Goal: Task Accomplishment & Management: Complete application form

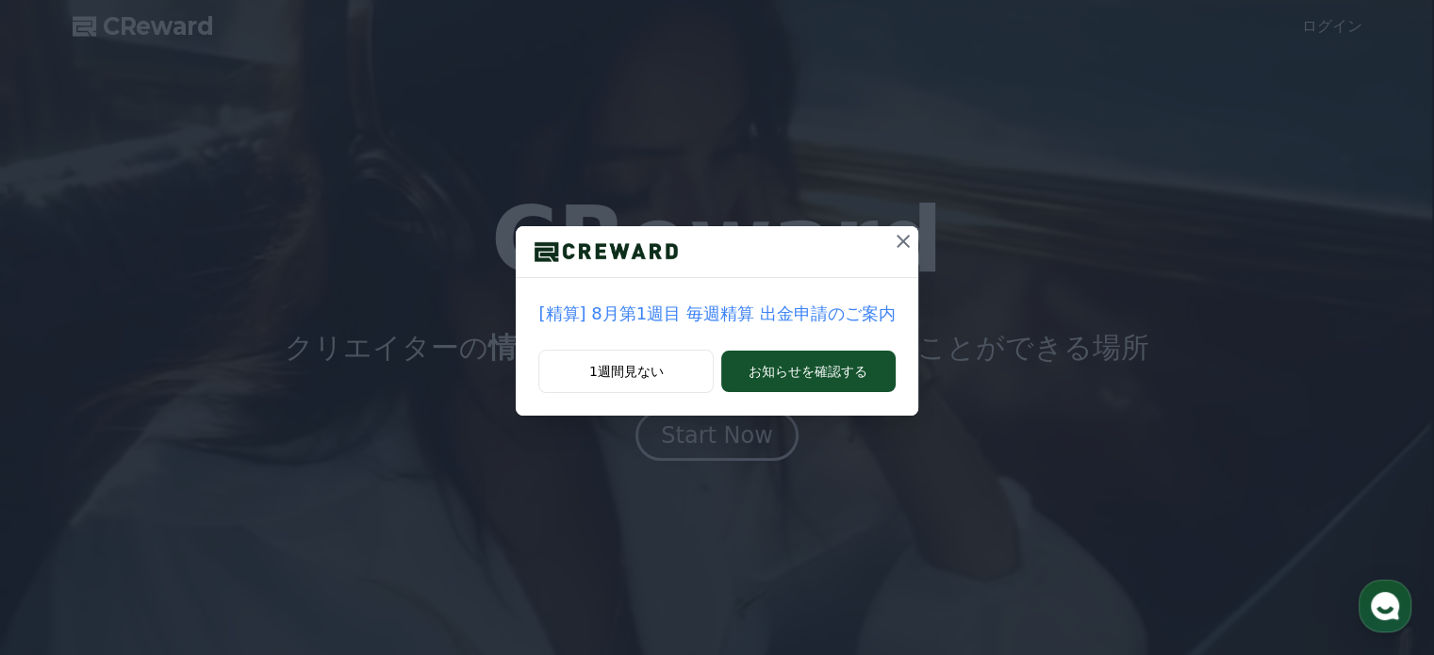
click at [897, 237] on icon at bounding box center [903, 241] width 13 height 13
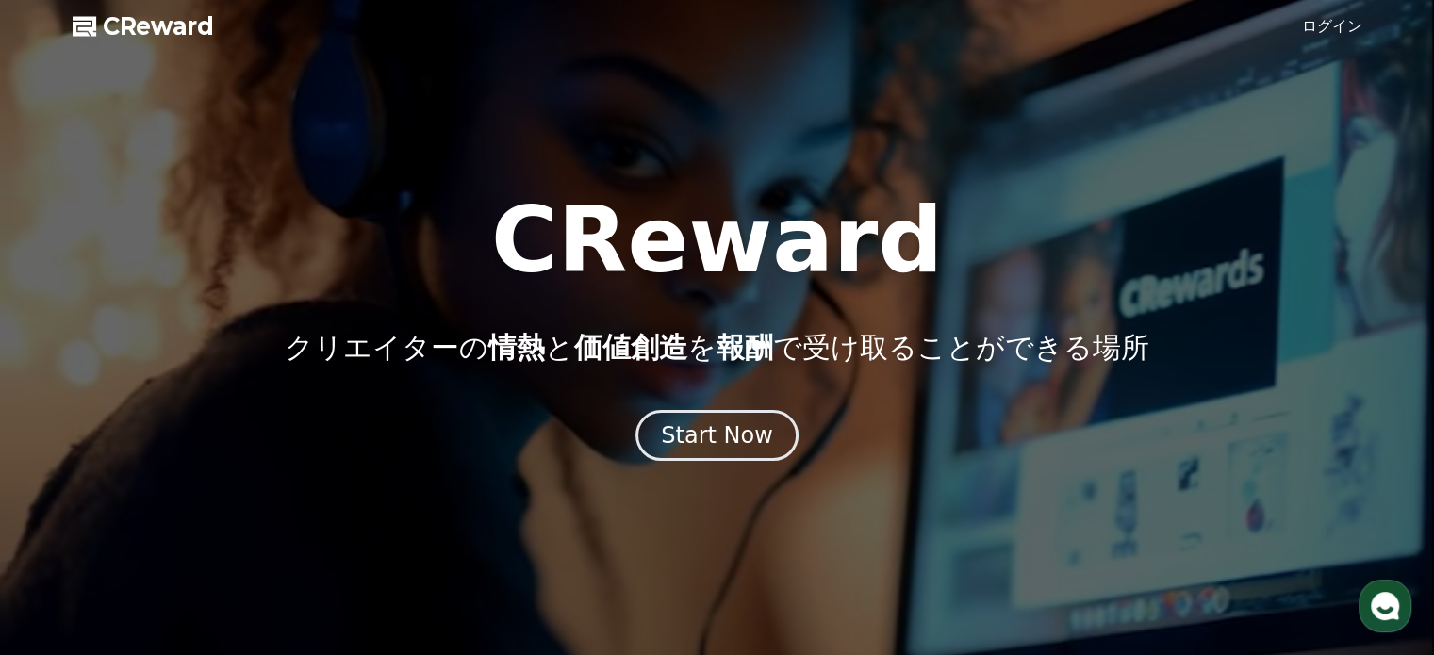
click at [1356, 31] on link "ログイン" at bounding box center [1332, 26] width 60 height 23
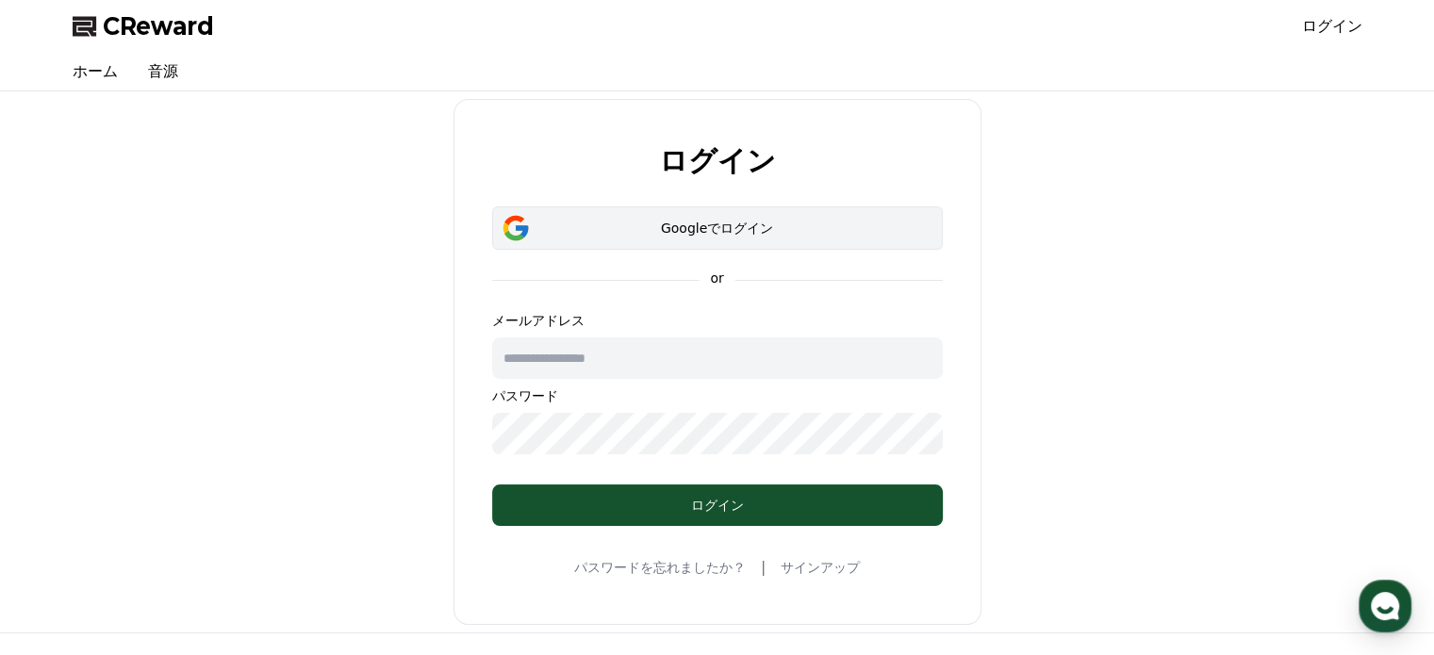
click at [598, 213] on button "Googleでログイン" at bounding box center [717, 227] width 451 height 43
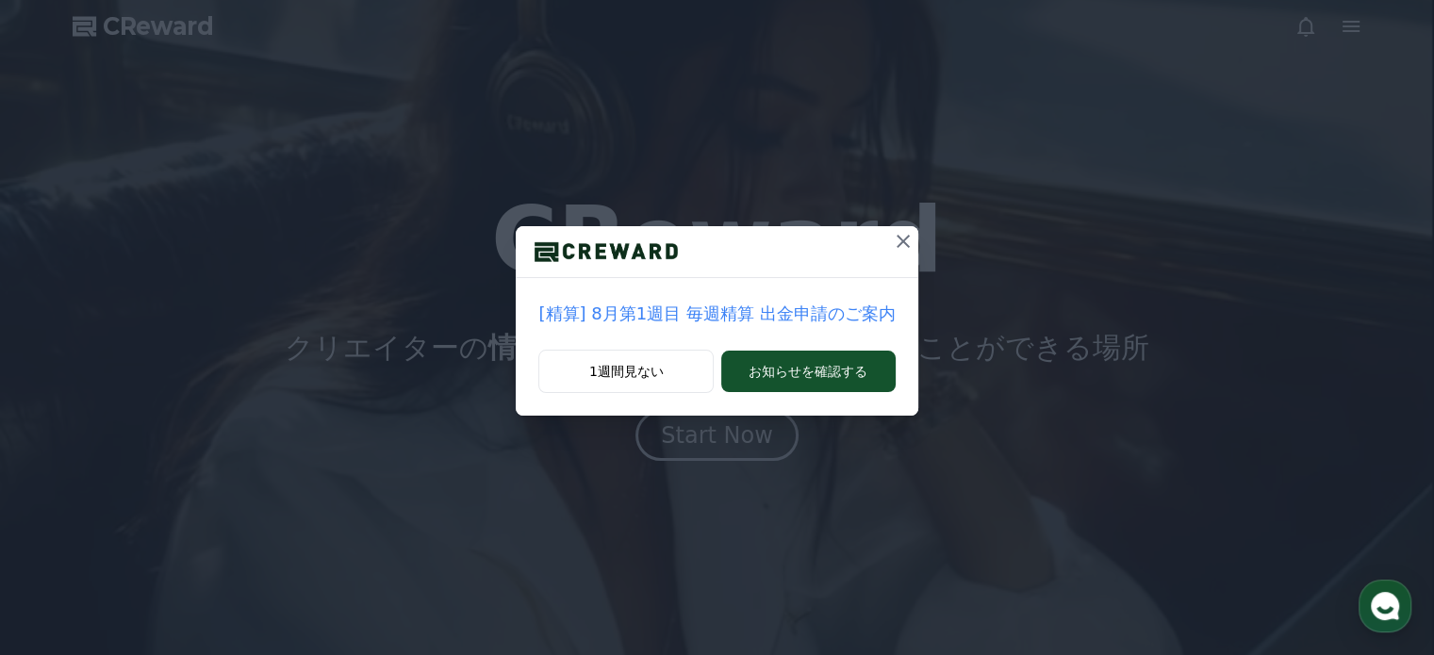
click at [904, 239] on icon at bounding box center [903, 241] width 23 height 23
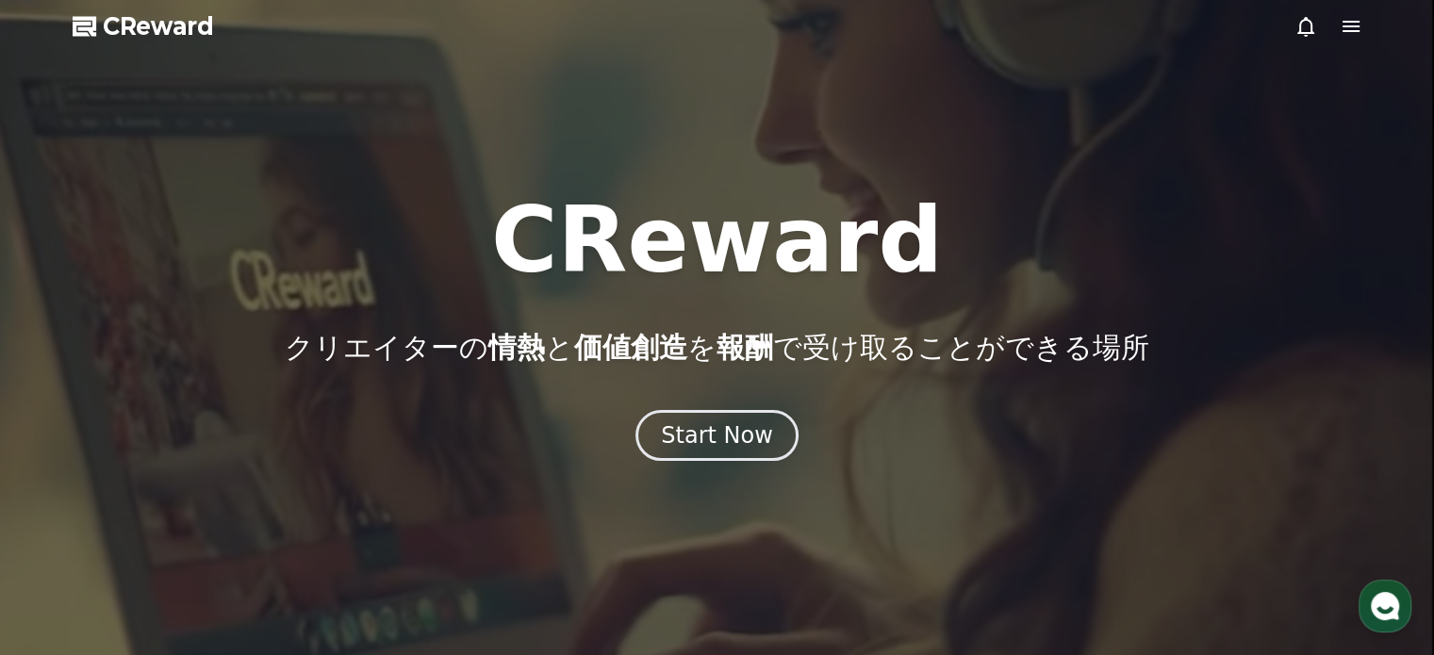
click at [1343, 25] on icon at bounding box center [1351, 26] width 17 height 11
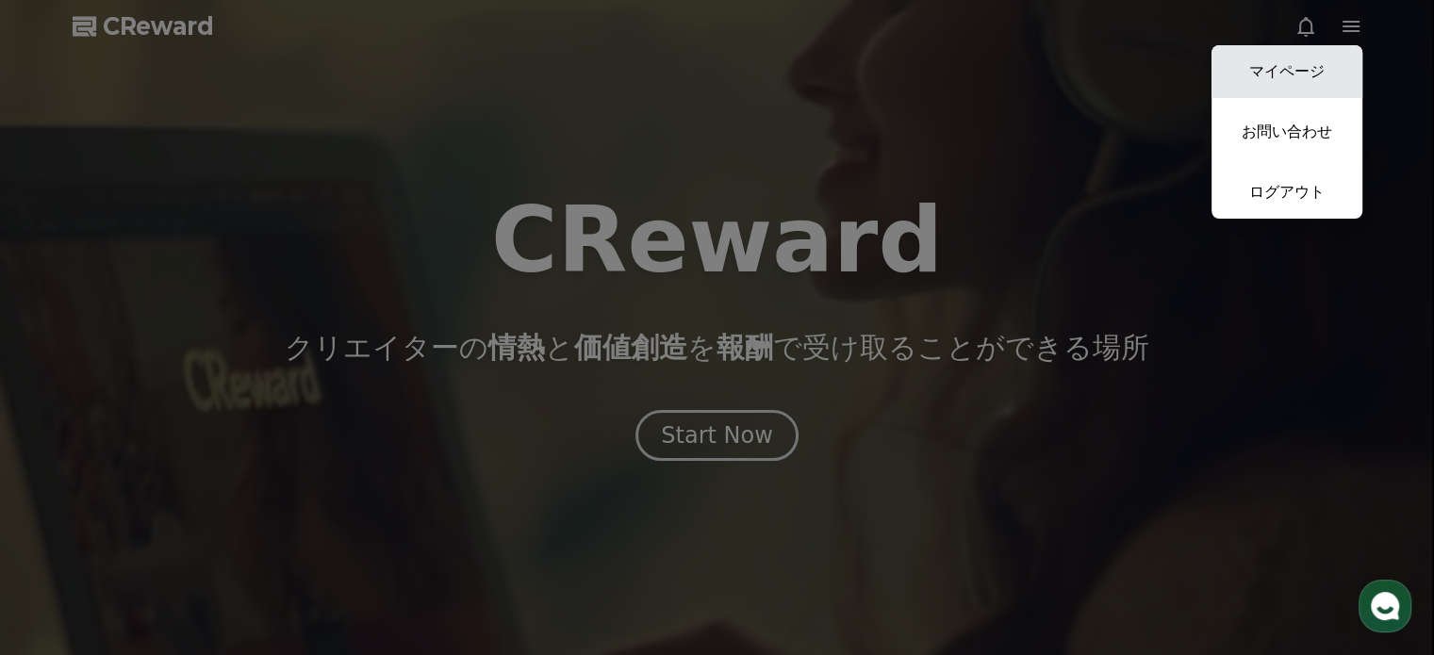
click at [1284, 72] on link "マイページ" at bounding box center [1287, 71] width 151 height 53
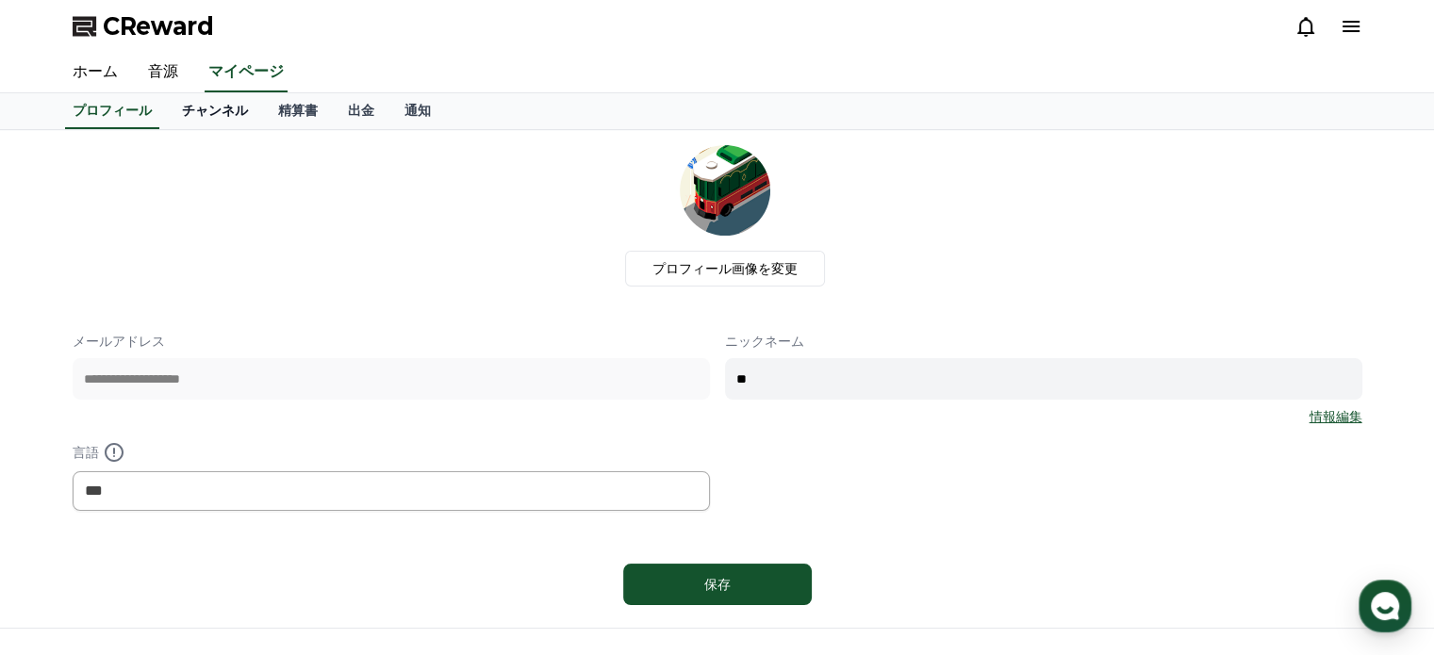
click at [188, 108] on link "チャンネル" at bounding box center [215, 111] width 96 height 36
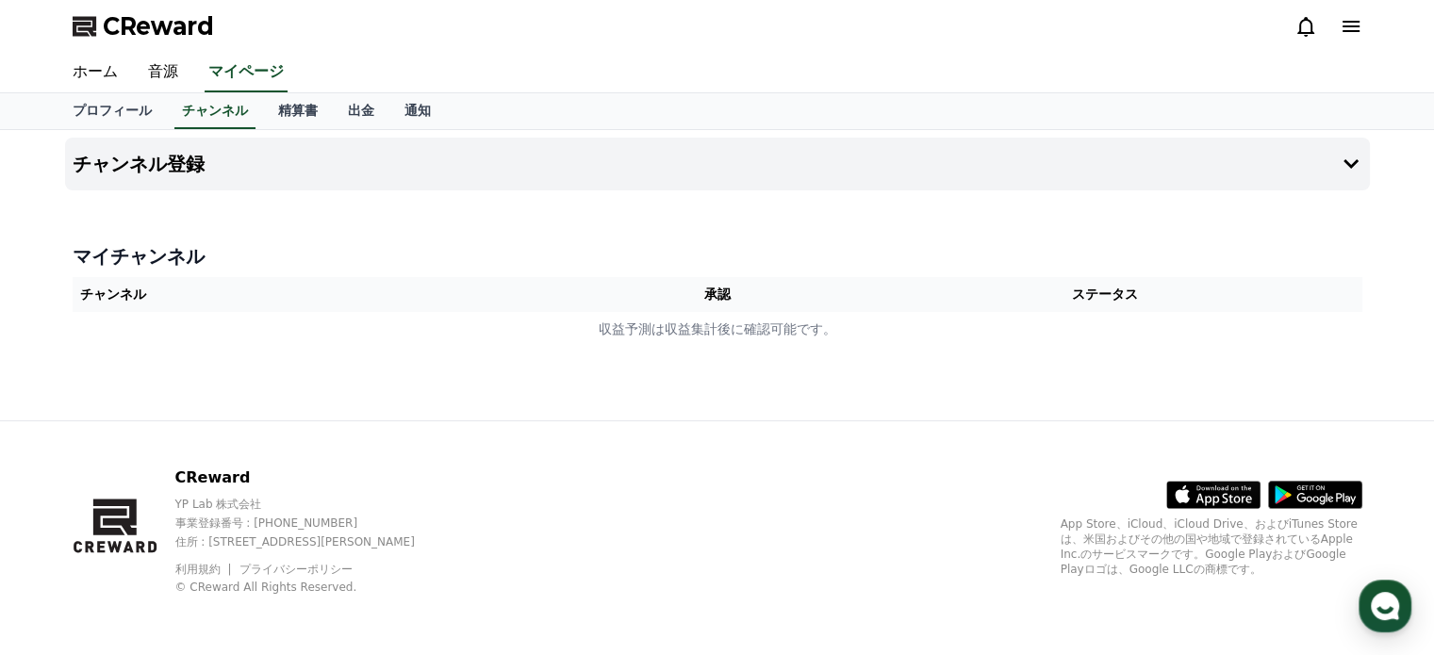
click at [204, 298] on th "チャンネル" at bounding box center [330, 294] width 514 height 35
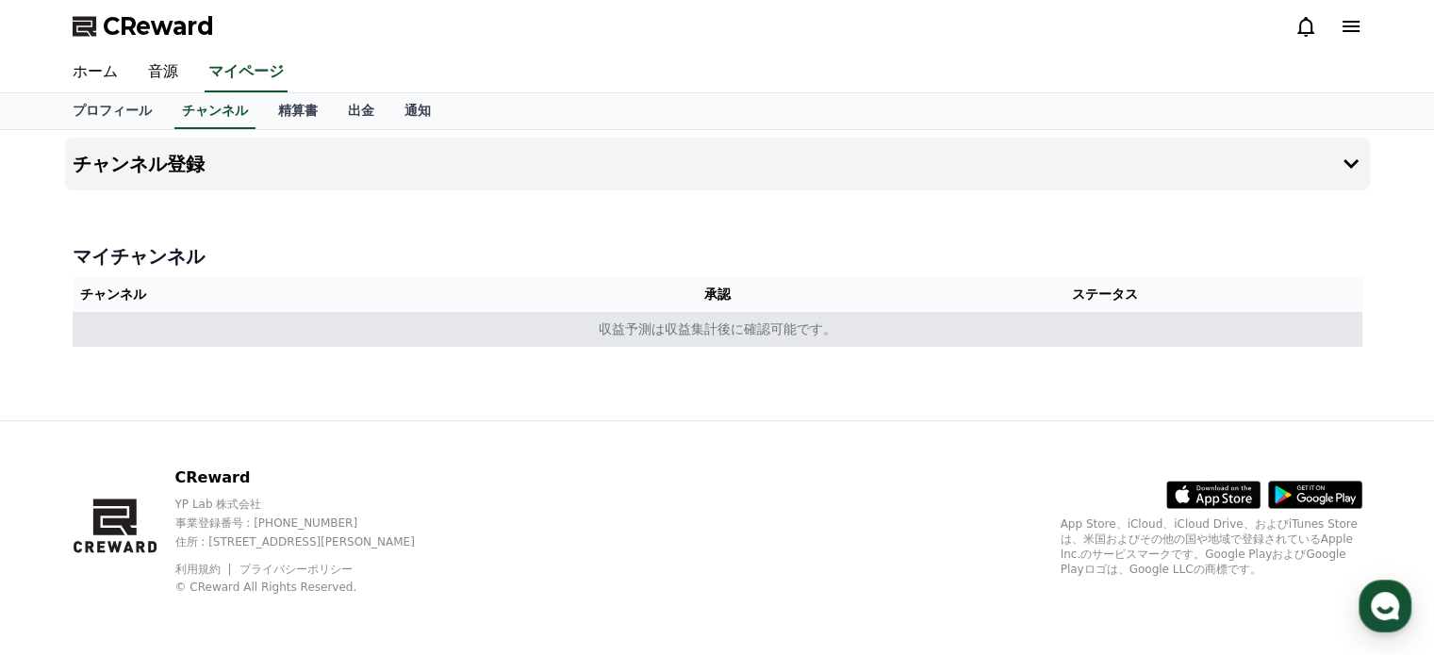
click at [208, 331] on td "収益予測は収益集計後に確認可能です。" at bounding box center [718, 329] width 1290 height 35
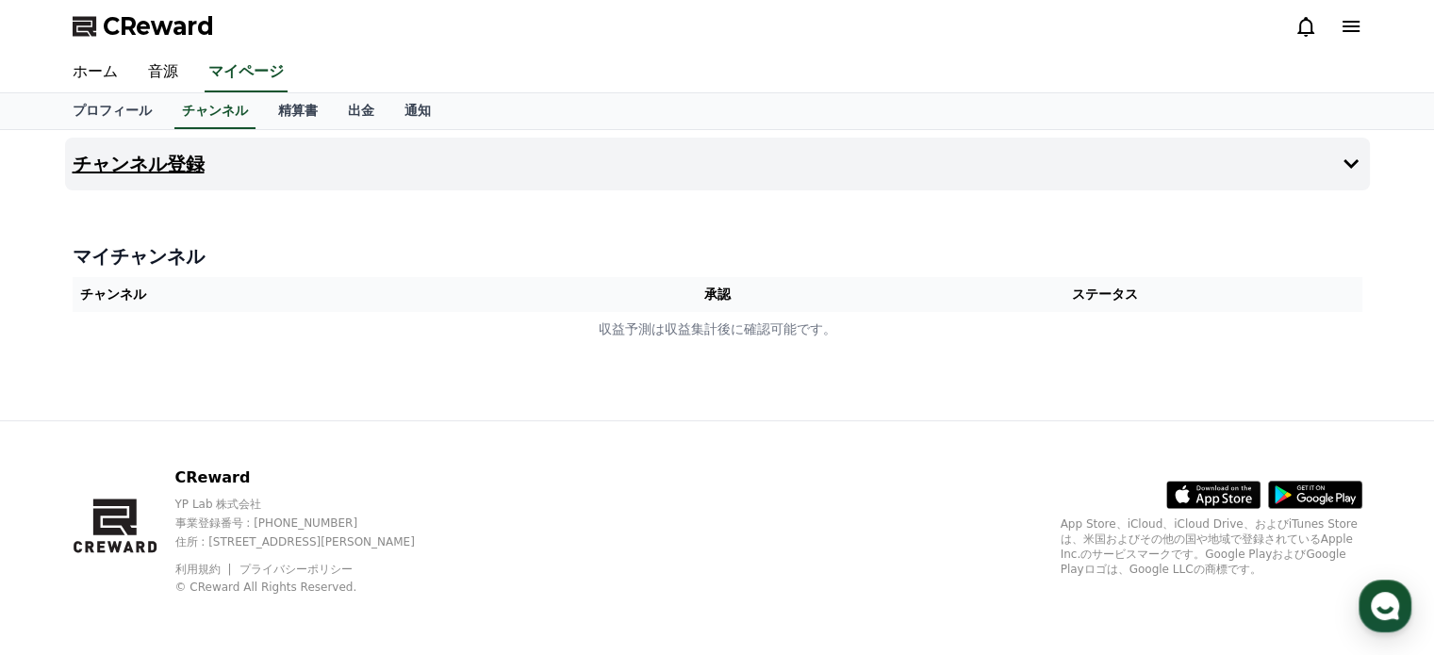
click at [156, 168] on h4 "チャンネル登録" at bounding box center [139, 164] width 132 height 21
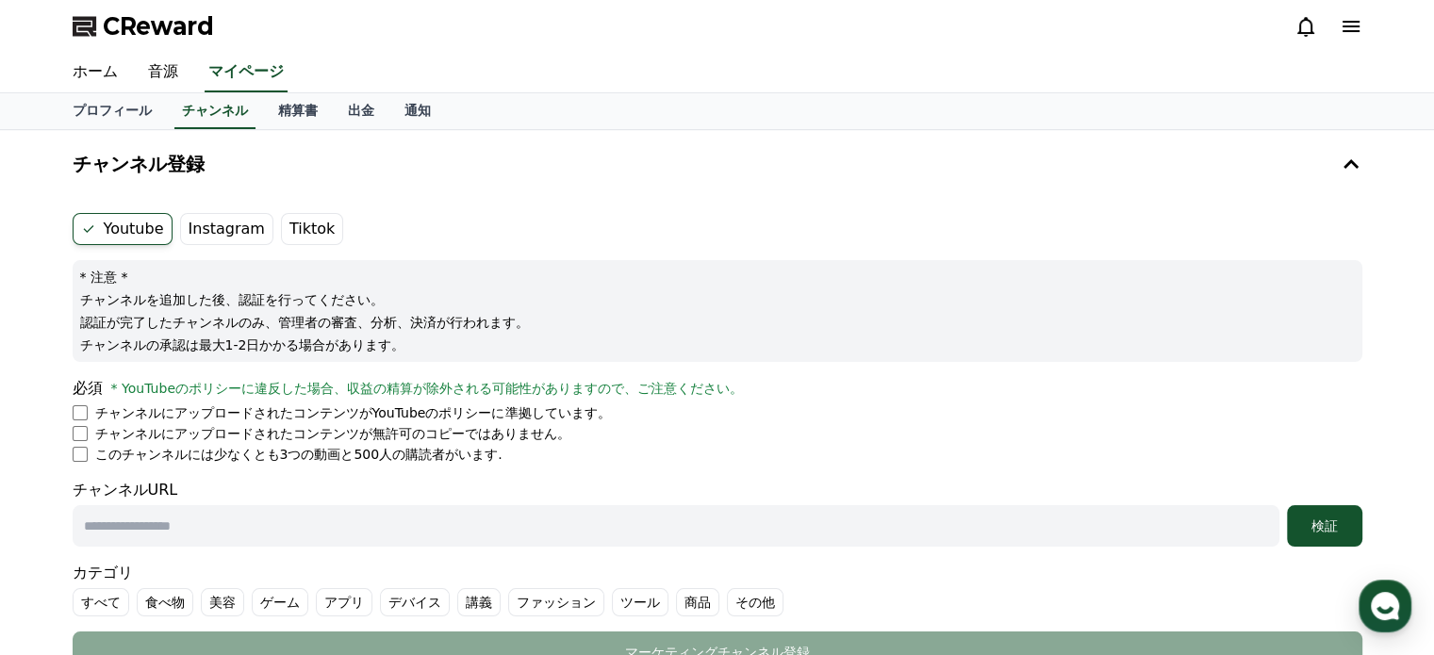
click at [194, 232] on label "Instagram" at bounding box center [226, 229] width 93 height 32
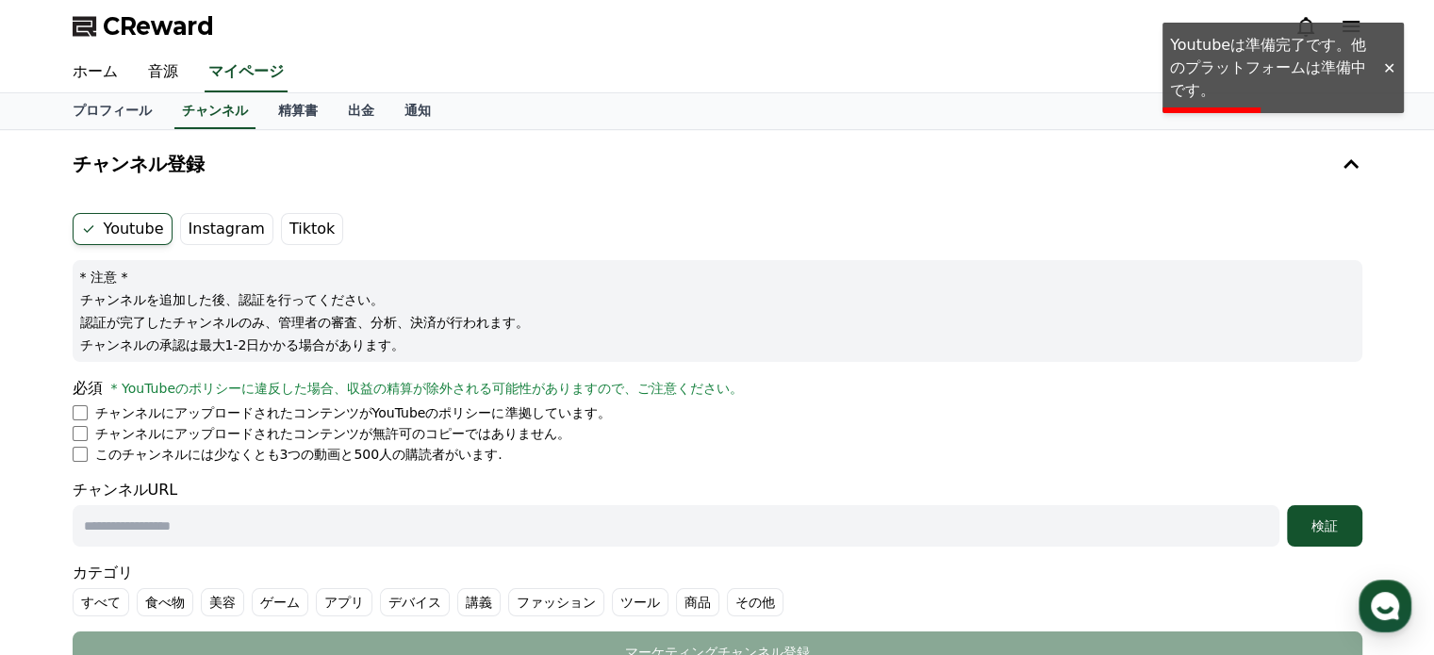
click at [281, 229] on label "Tiktok" at bounding box center [312, 229] width 62 height 32
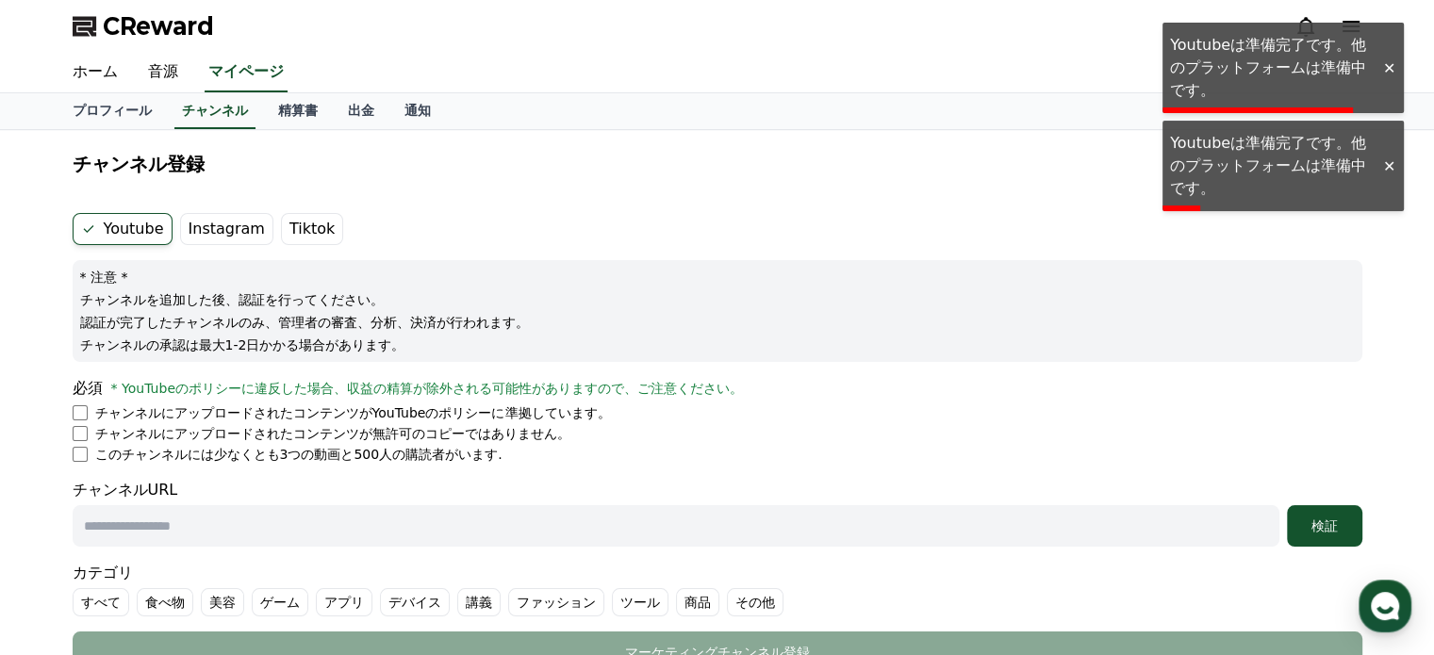
click at [135, 229] on label "Youtube" at bounding box center [123, 229] width 100 height 32
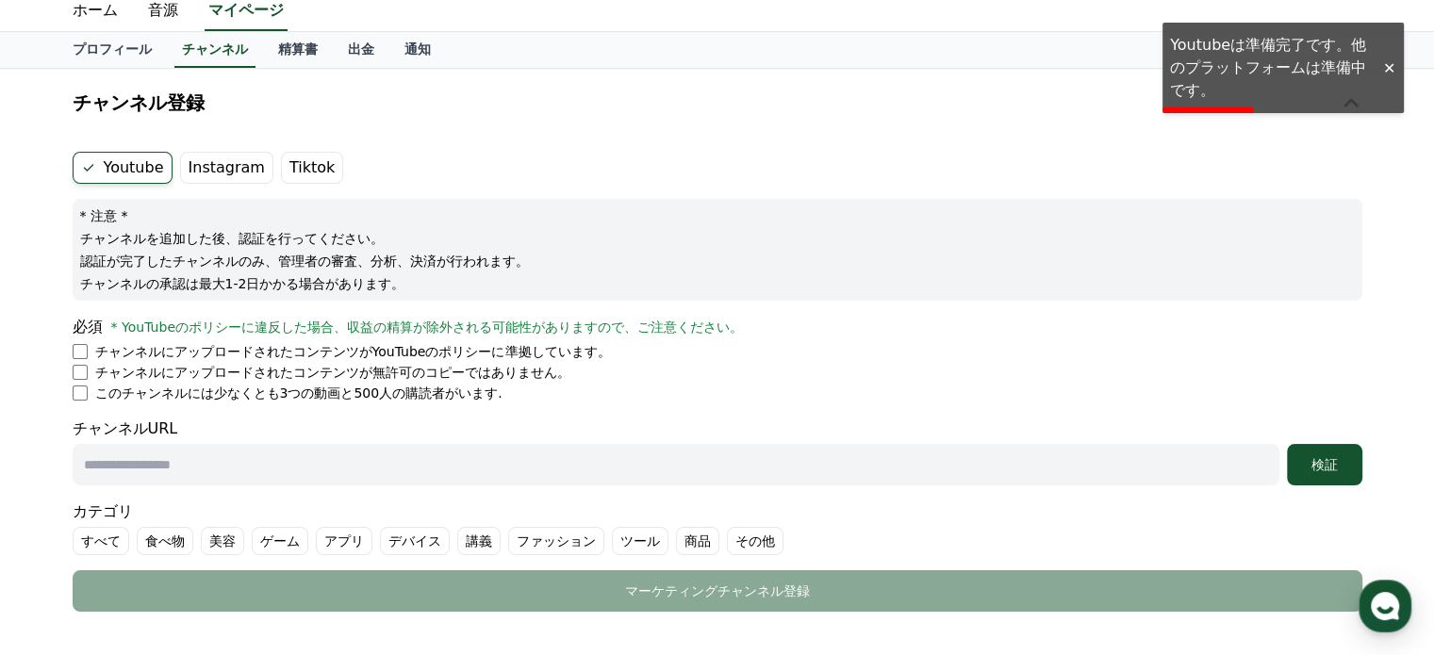
scroll to position [94, 0]
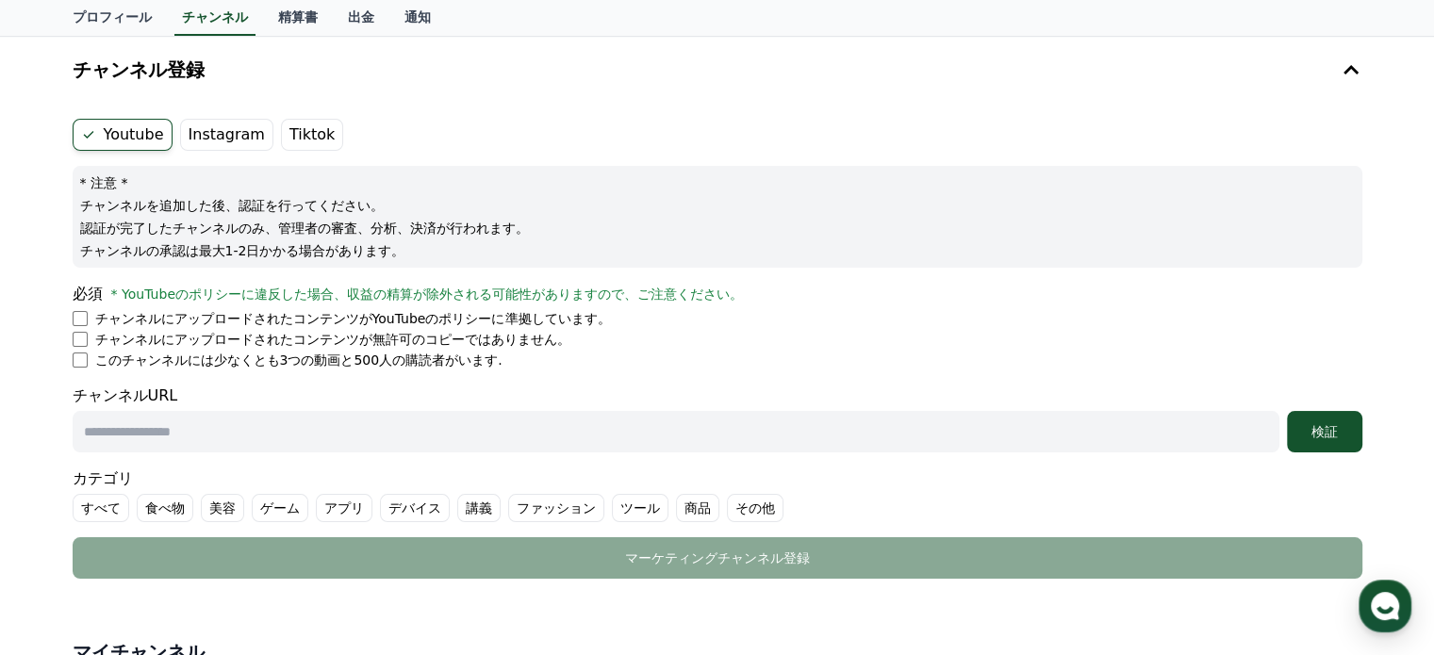
paste input "**********"
type input "**********"
click at [1303, 437] on div "検証" at bounding box center [1325, 431] width 60 height 19
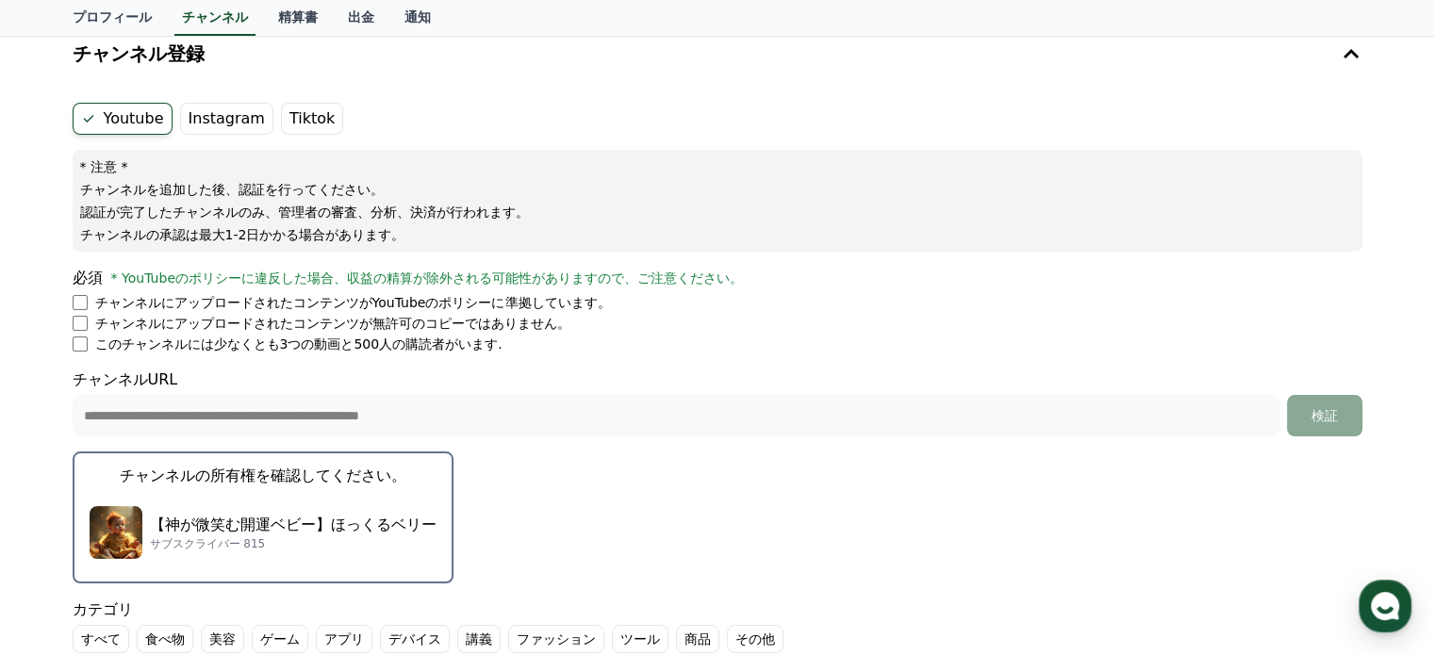
scroll to position [283, 0]
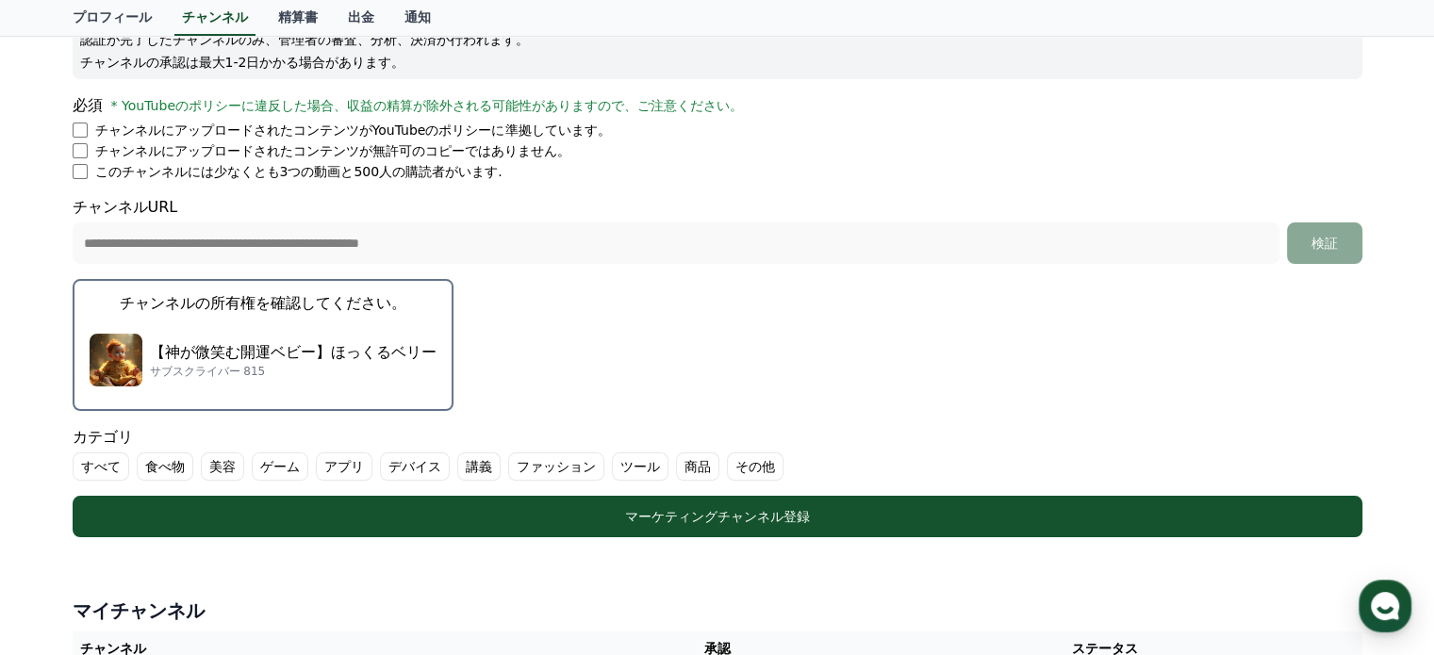
click at [263, 344] on p "【神が微笑む開運ベビー】ほっくるベリー" at bounding box center [293, 352] width 287 height 23
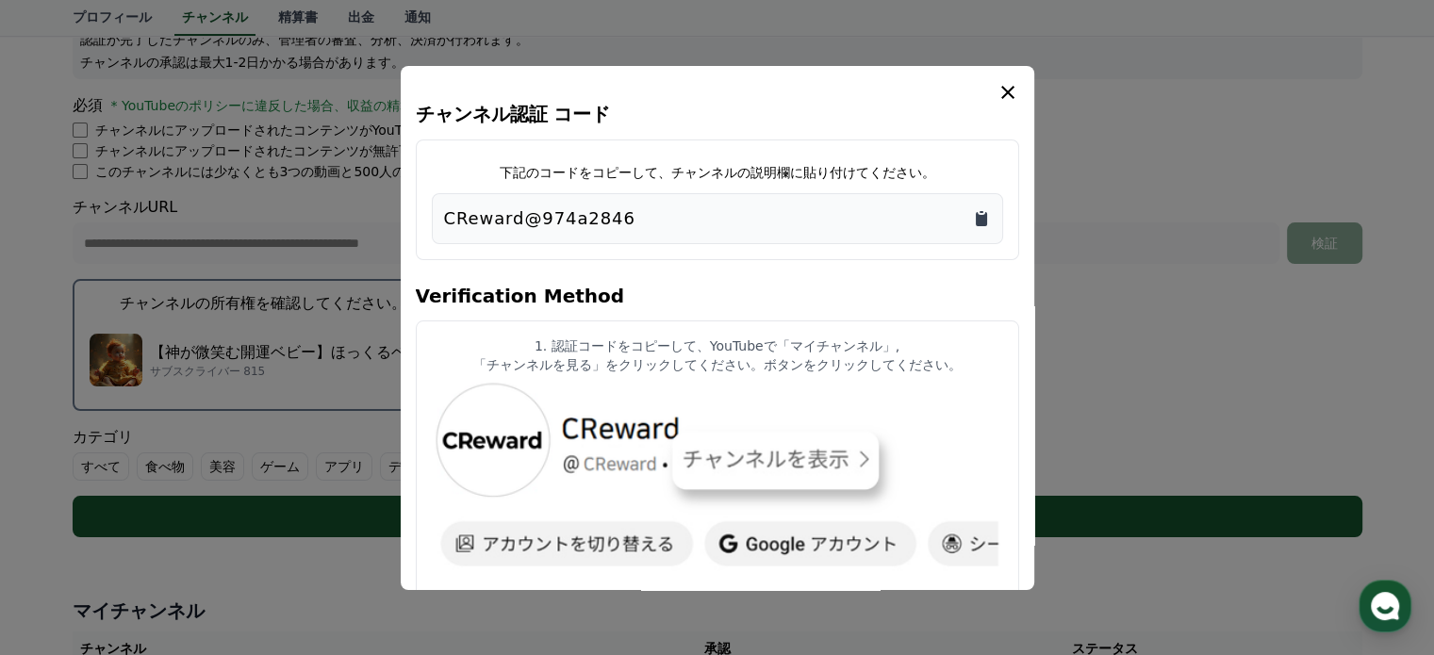
click at [982, 217] on icon "Copy to clipboard" at bounding box center [981, 219] width 11 height 14
click at [988, 215] on icon "Copy to clipboard" at bounding box center [981, 218] width 19 height 19
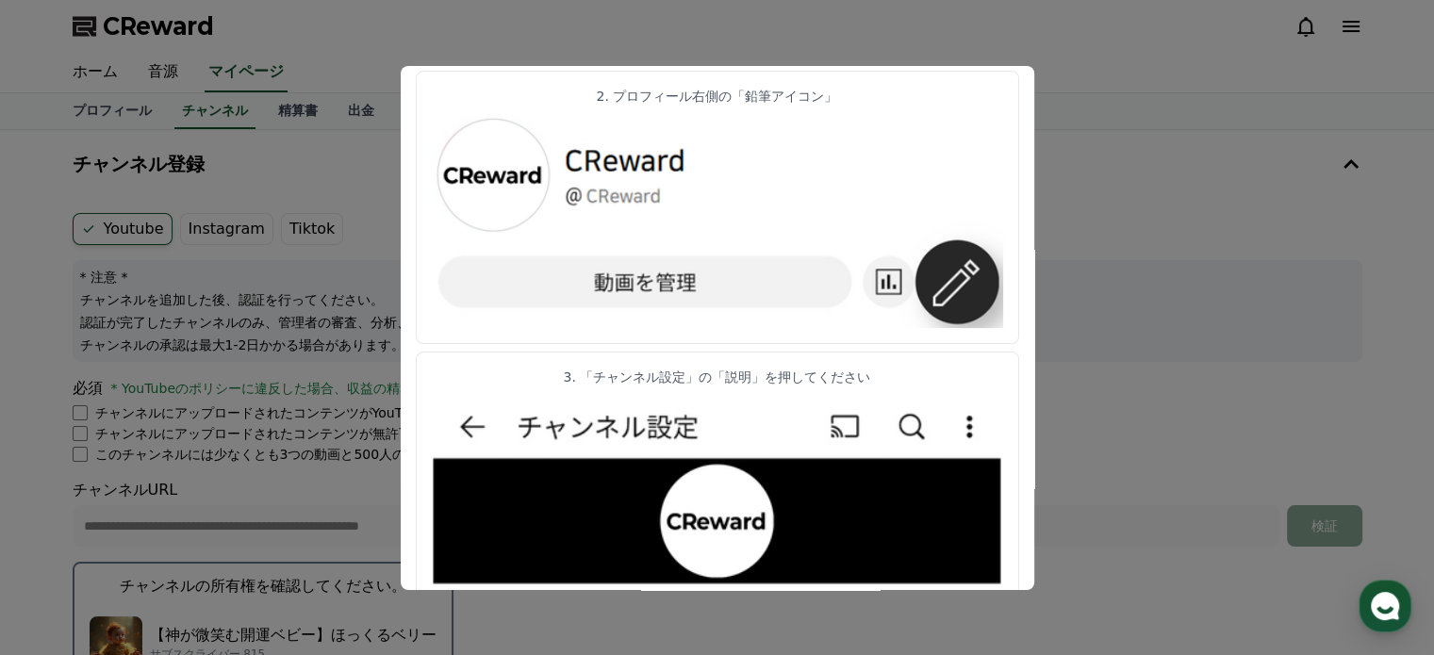
scroll to position [0, 0]
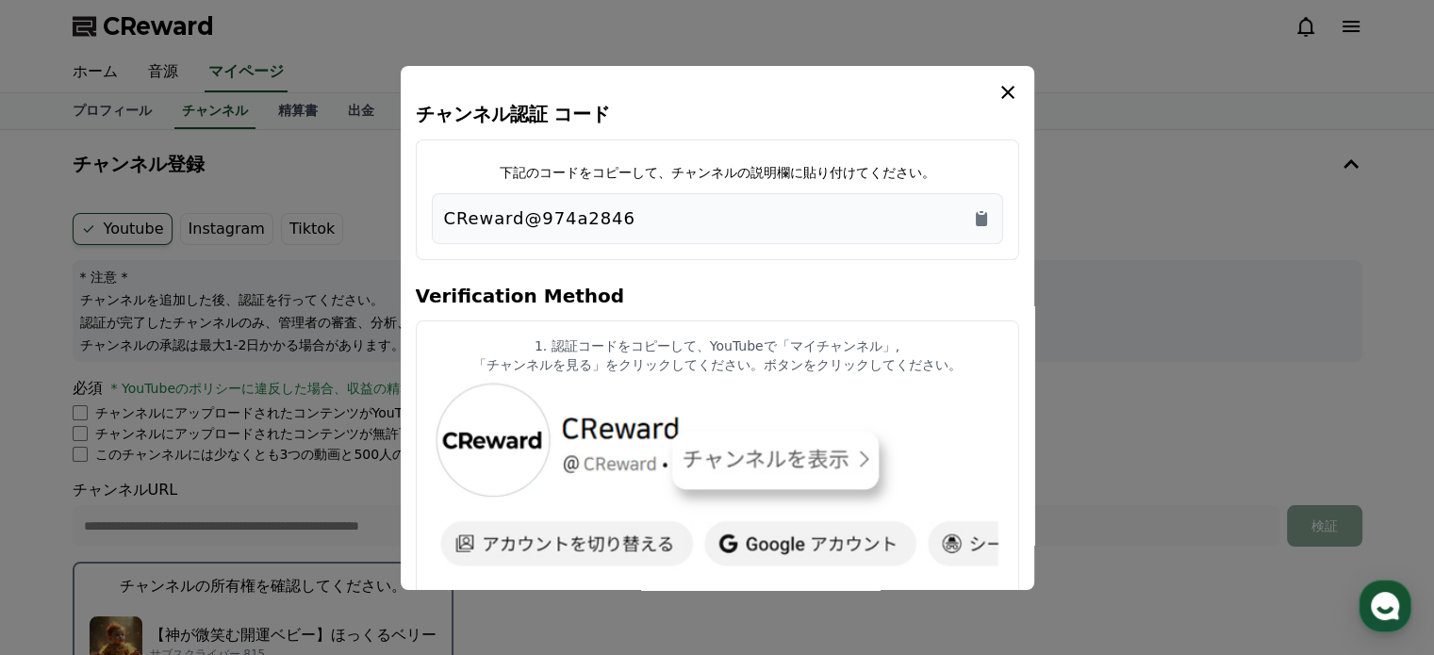
click at [1007, 86] on icon "modal" at bounding box center [1008, 92] width 23 height 23
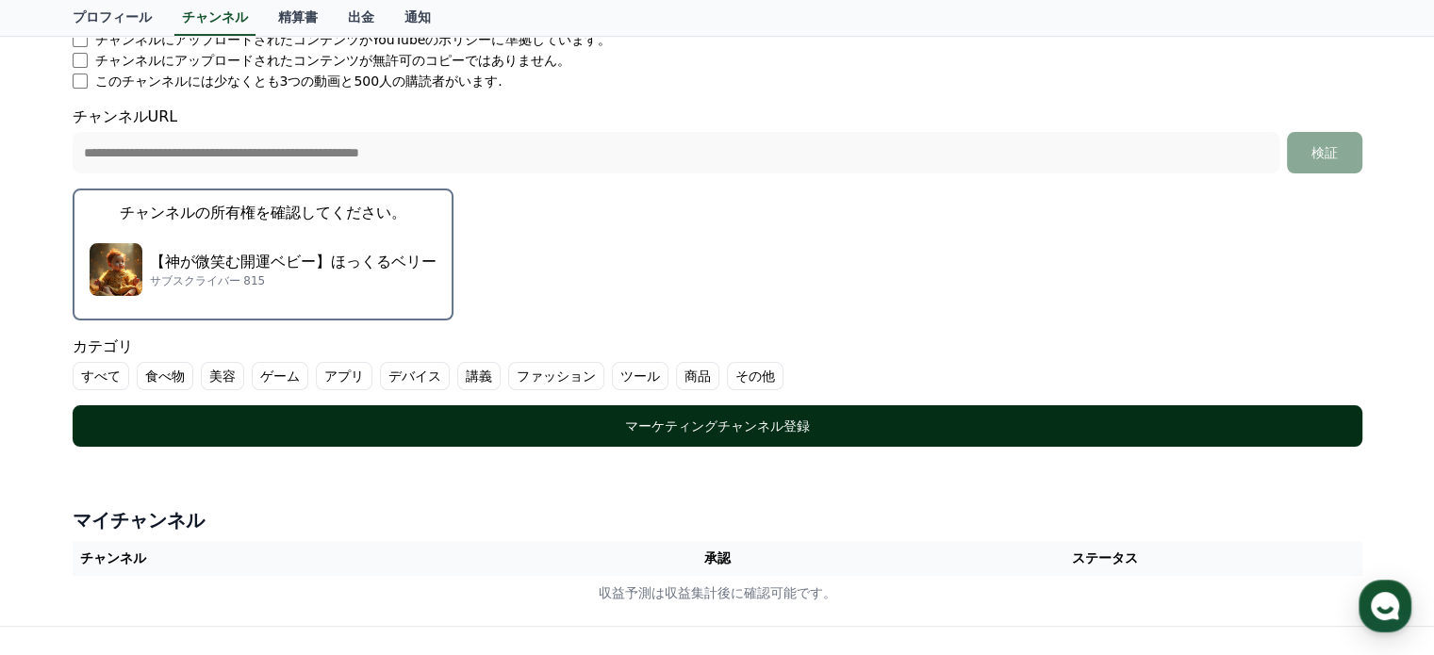
scroll to position [377, 0]
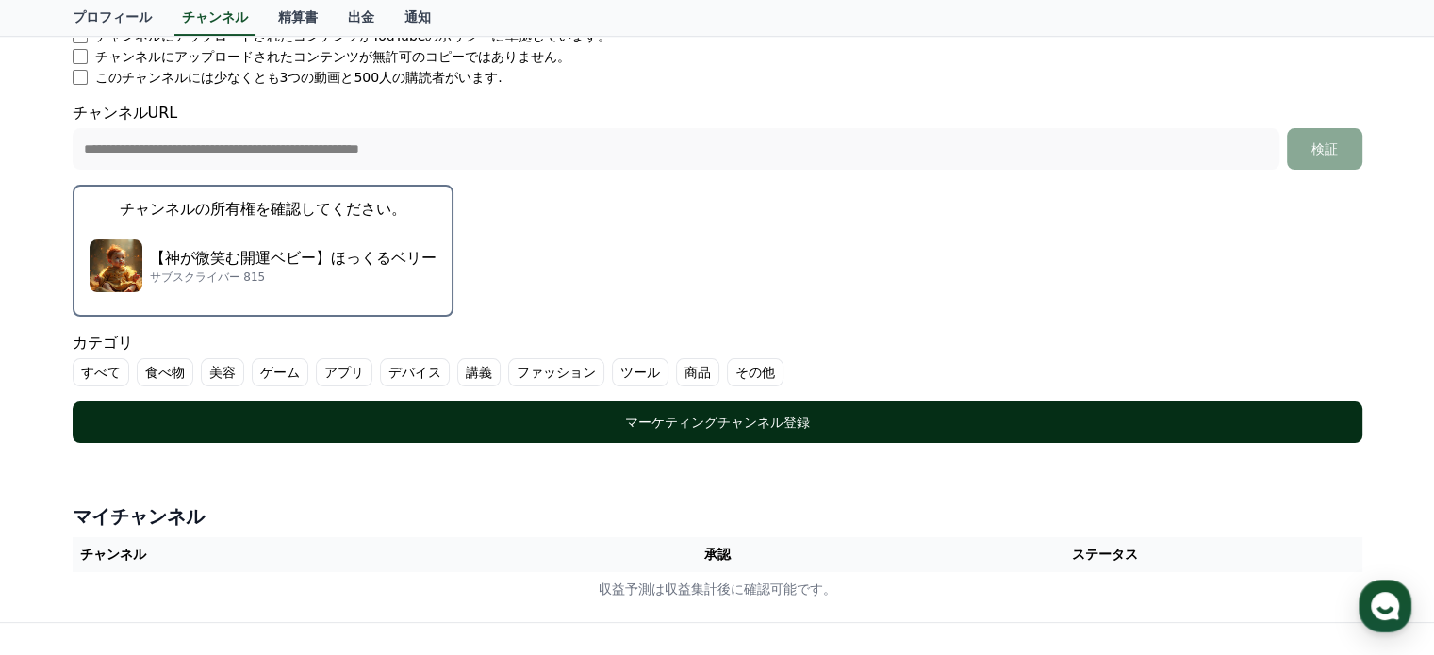
click at [741, 435] on button "マーケティングチャンネル登録" at bounding box center [718, 422] width 1290 height 41
click at [791, 437] on button "マーケティングチャンネル登録" at bounding box center [718, 422] width 1290 height 41
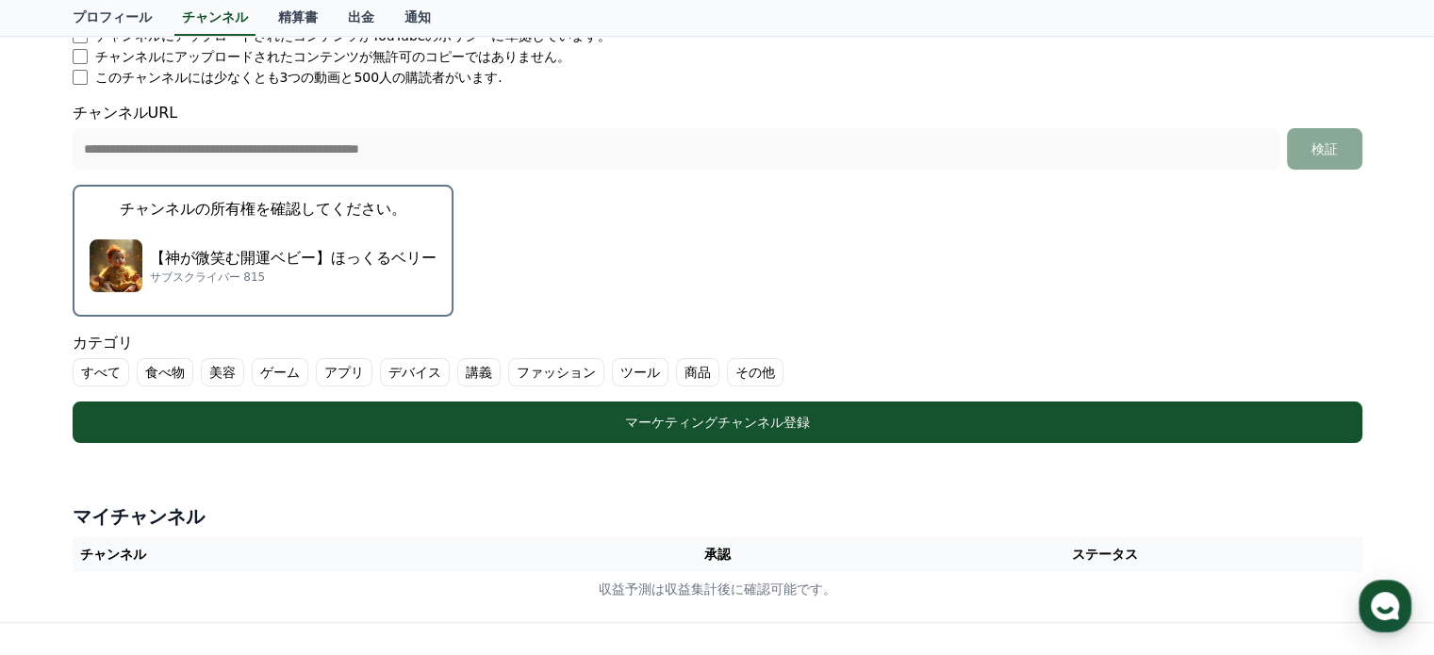
click at [727, 369] on label "その他" at bounding box center [755, 372] width 57 height 28
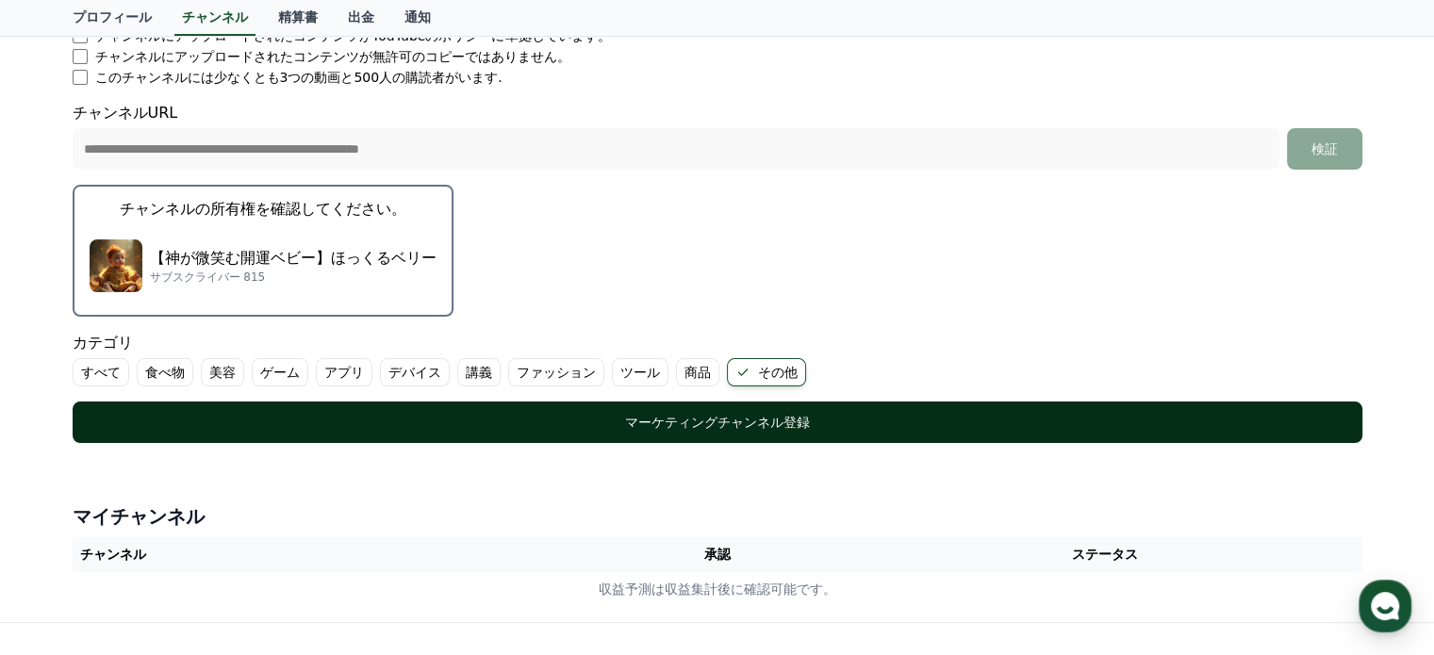
click at [664, 403] on button "マーケティングチャンネル登録" at bounding box center [718, 422] width 1290 height 41
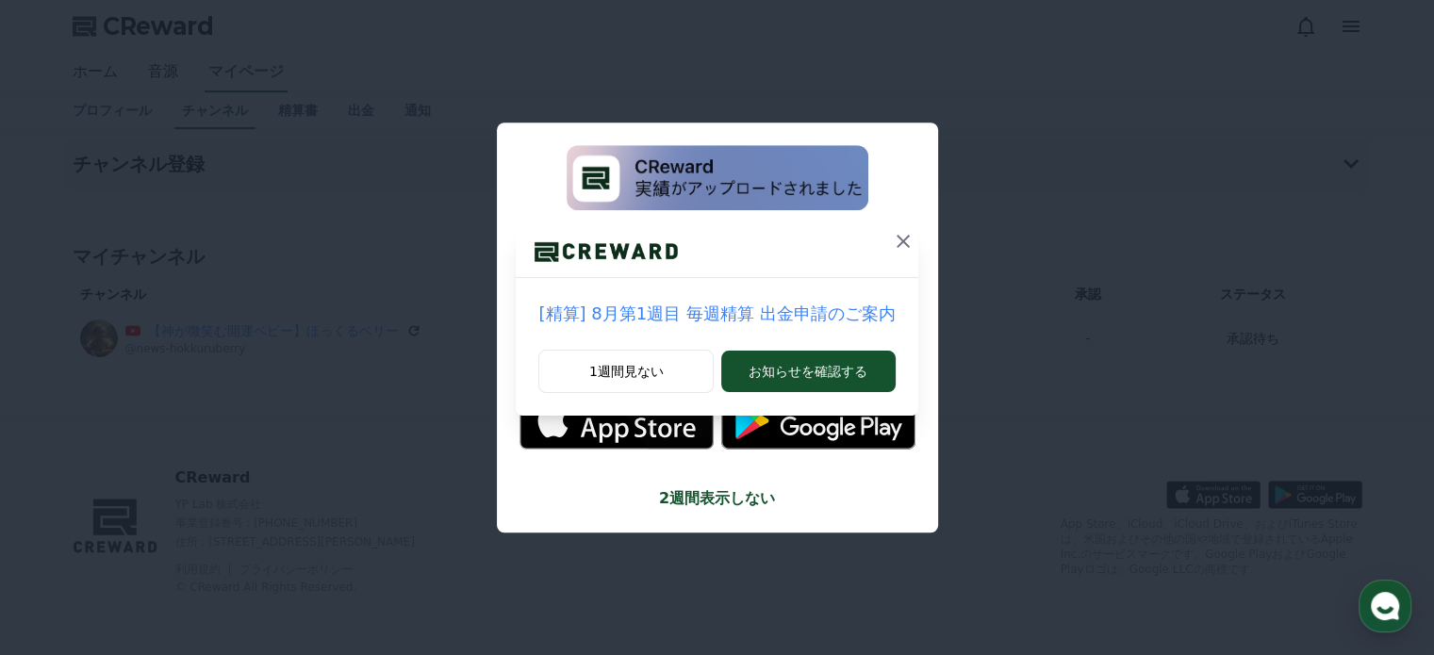
click at [897, 243] on icon at bounding box center [903, 241] width 13 height 13
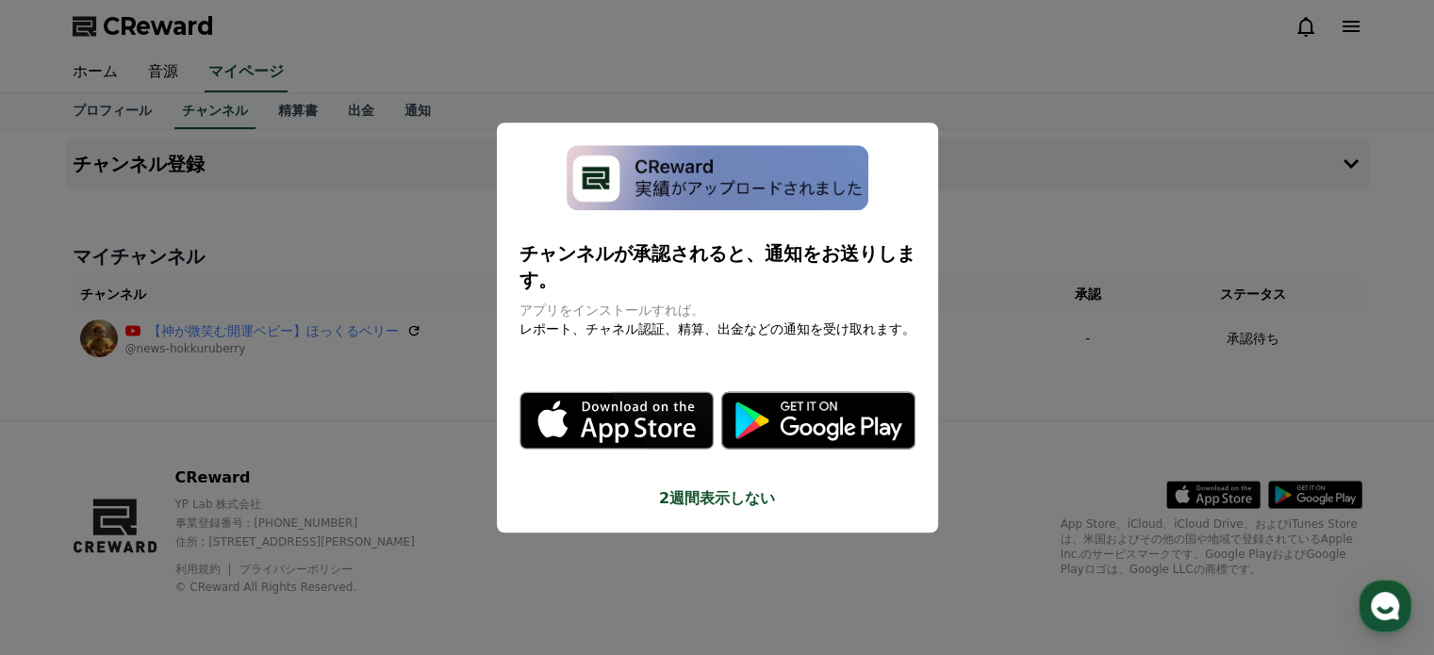
click at [1048, 252] on button "close modal" at bounding box center [717, 327] width 1434 height 655
